Goal: Browse casually: Explore the website without a specific task or goal

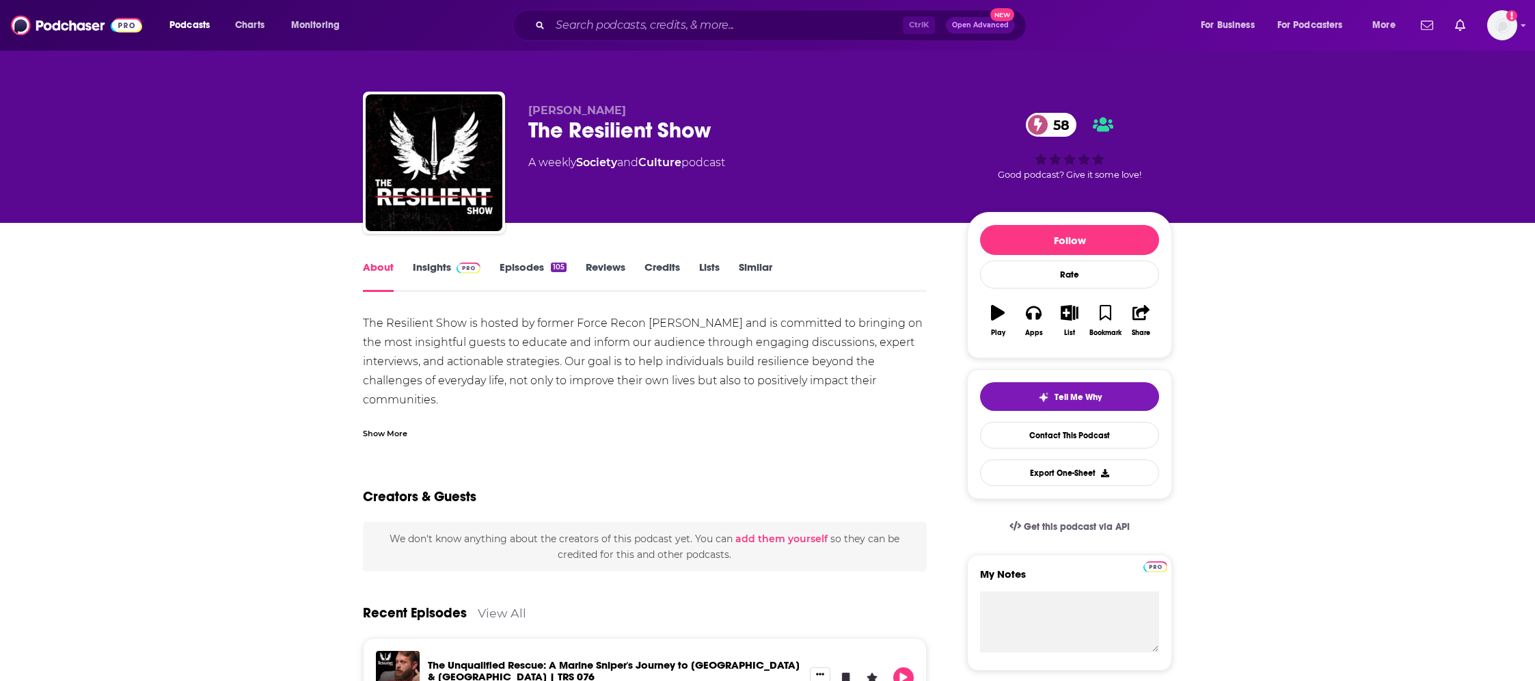
click at [458, 264] on img at bounding box center [468, 267] width 24 height 11
